Goal: Find specific page/section: Find specific page/section

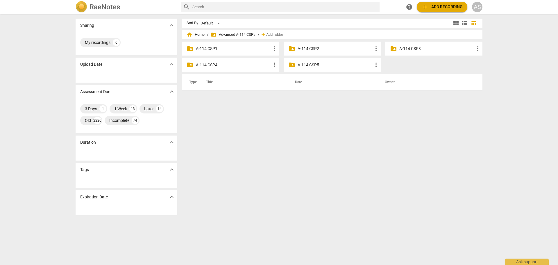
click at [407, 50] on p "A-114 CSP3" at bounding box center [436, 49] width 75 height 6
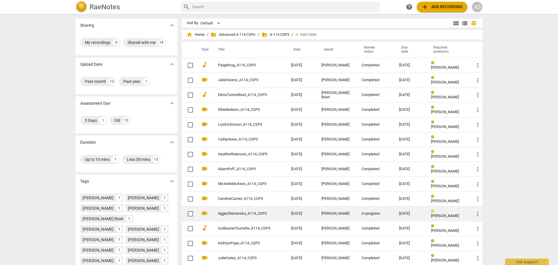
click at [338, 211] on div "[PERSON_NAME]" at bounding box center [337, 213] width 31 height 4
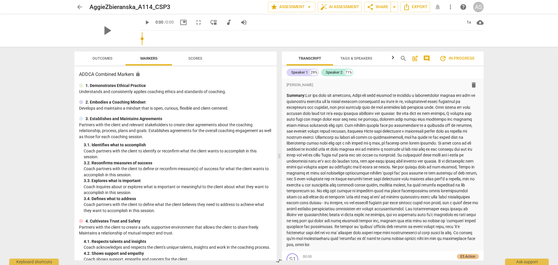
click at [103, 55] on span "Outcomes" at bounding box center [102, 59] width 34 height 8
